Goal: Obtain resource: Obtain resource

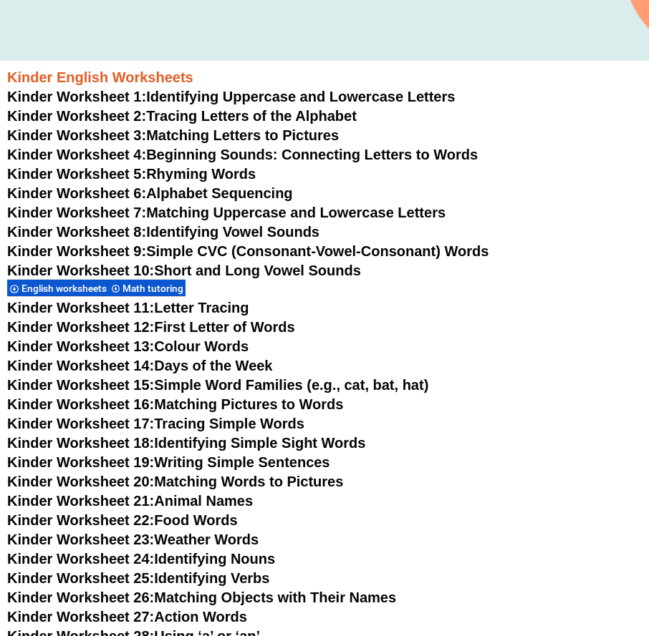
scroll to position [573, 0]
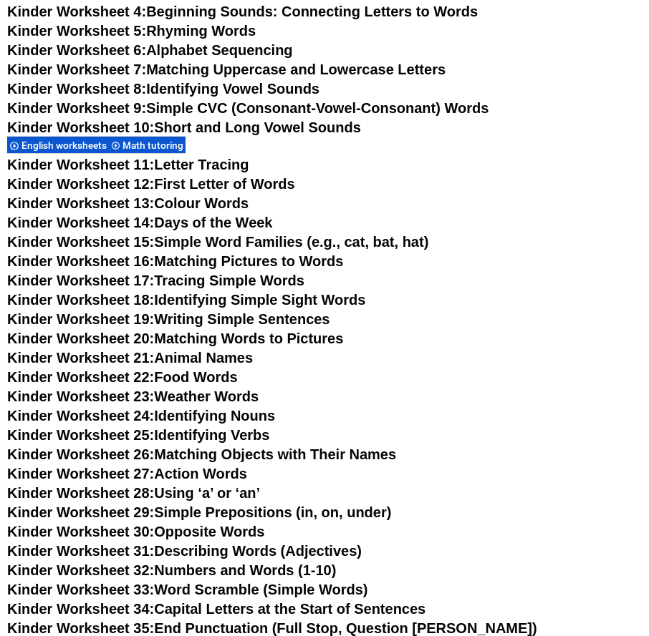
click at [245, 588] on link "Kinder Worksheet 33: Word Scramble (Simple Words)" at bounding box center [187, 590] width 360 height 16
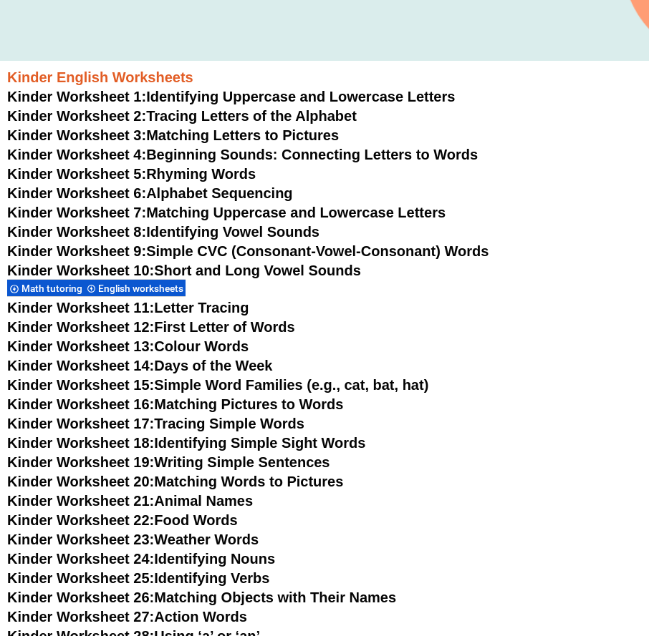
scroll to position [501, 0]
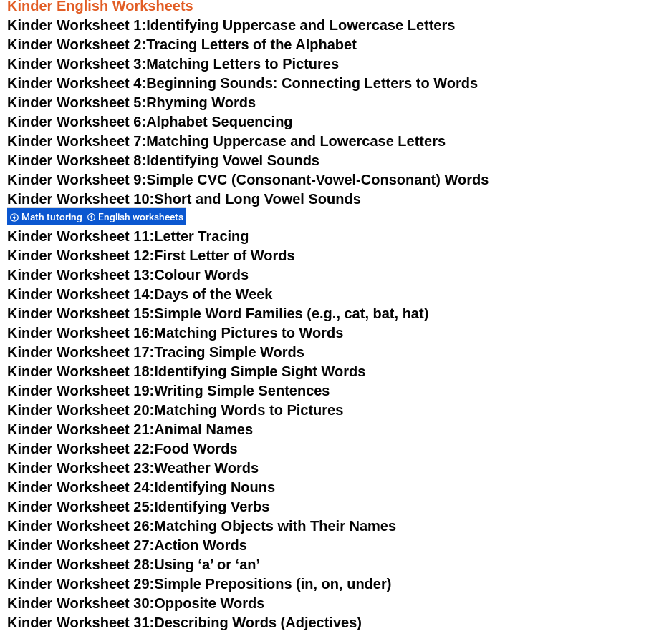
click at [245, 607] on link "Kinder Worksheet 30: Opposite Words" at bounding box center [135, 604] width 257 height 16
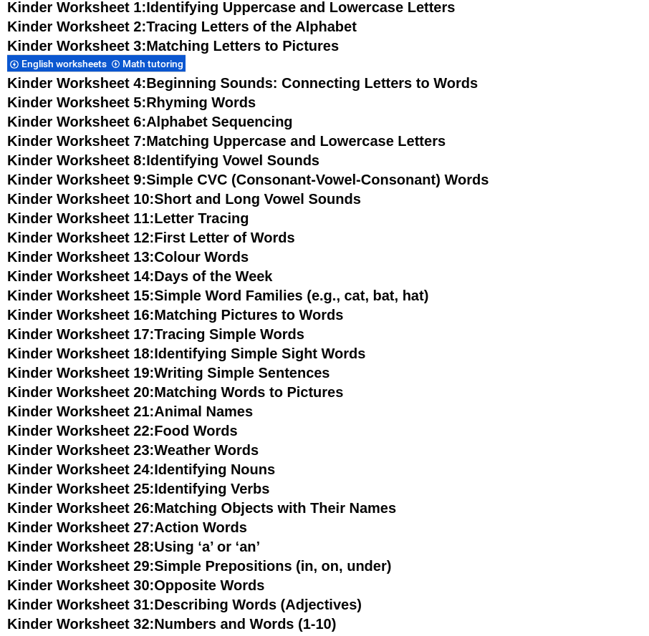
scroll to position [501, 0]
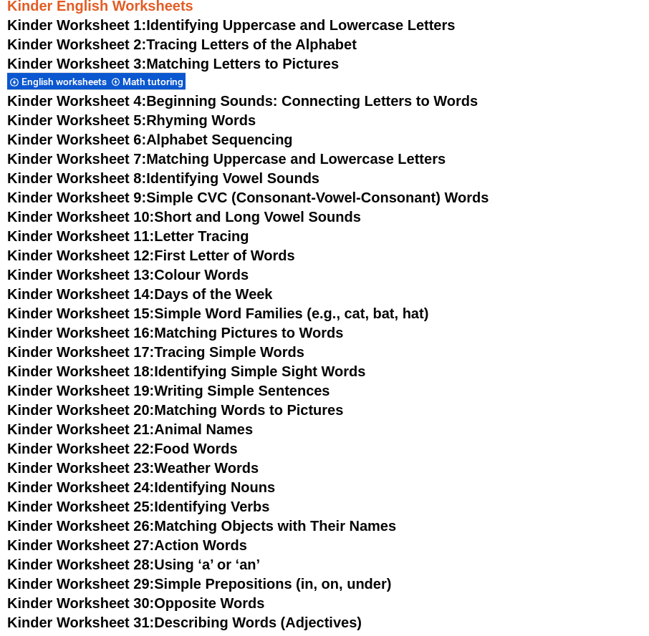
click at [217, 133] on link "Kinder Worksheet 6: Alphabet Sequencing" at bounding box center [150, 140] width 286 height 16
click at [246, 211] on link "Kinder Worksheet 10: Short and Long Vowel Sounds" at bounding box center [184, 217] width 354 height 16
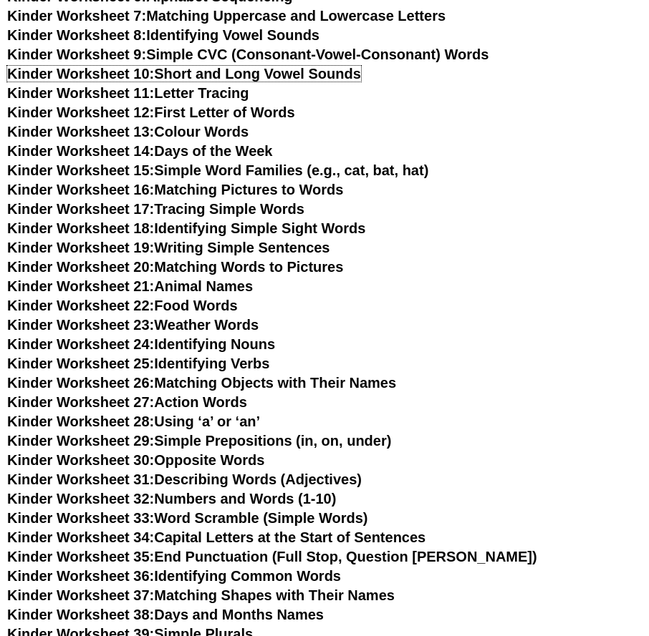
scroll to position [716, 0]
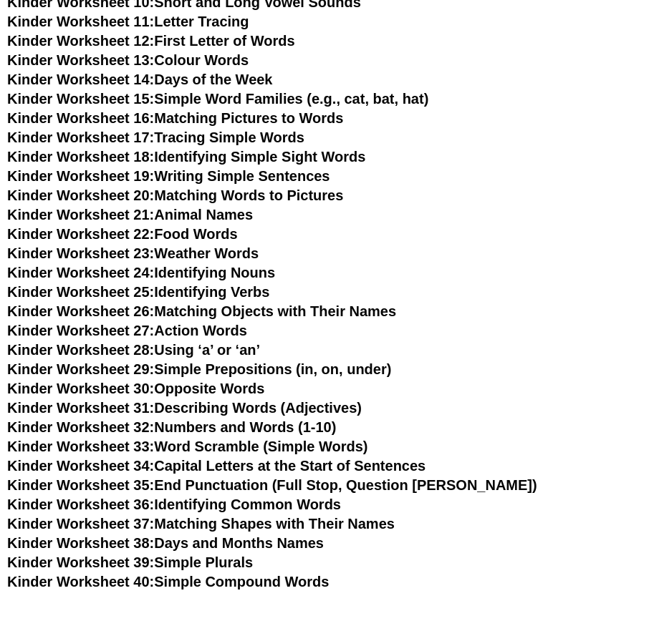
click at [271, 525] on link "Kinder Worksheet 37: Matching Shapes with Their Names" at bounding box center [200, 524] width 387 height 16
